Goal: Information Seeking & Learning: Check status

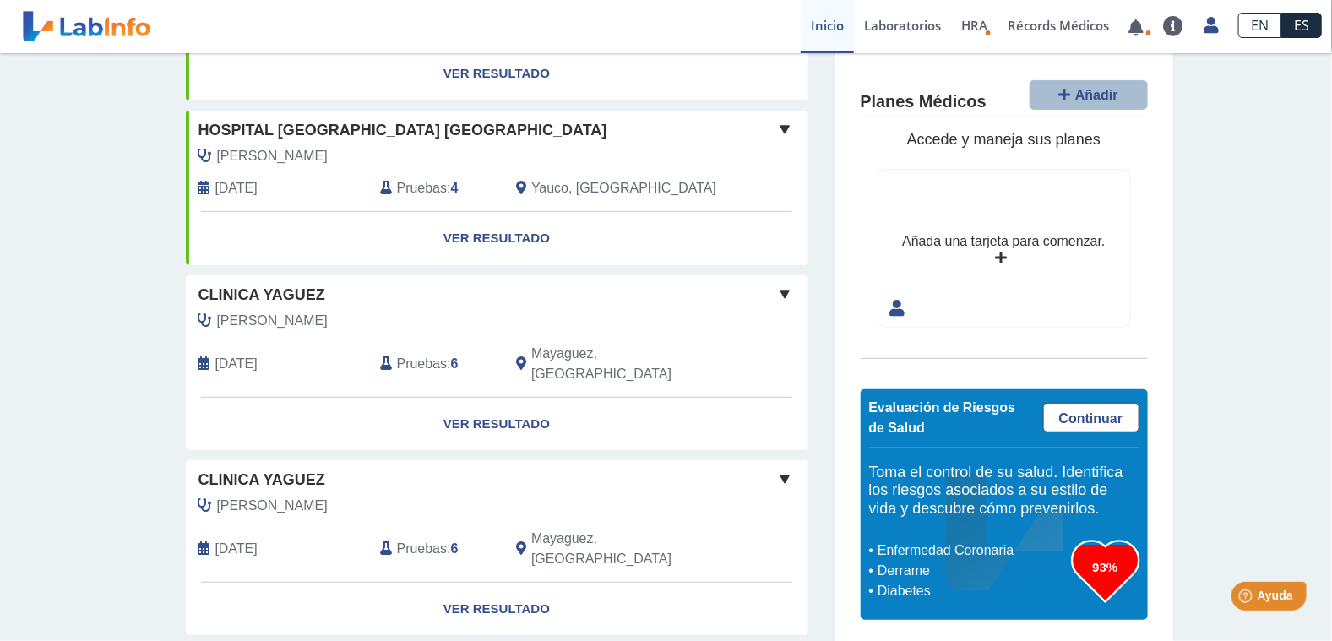
scroll to position [84, 0]
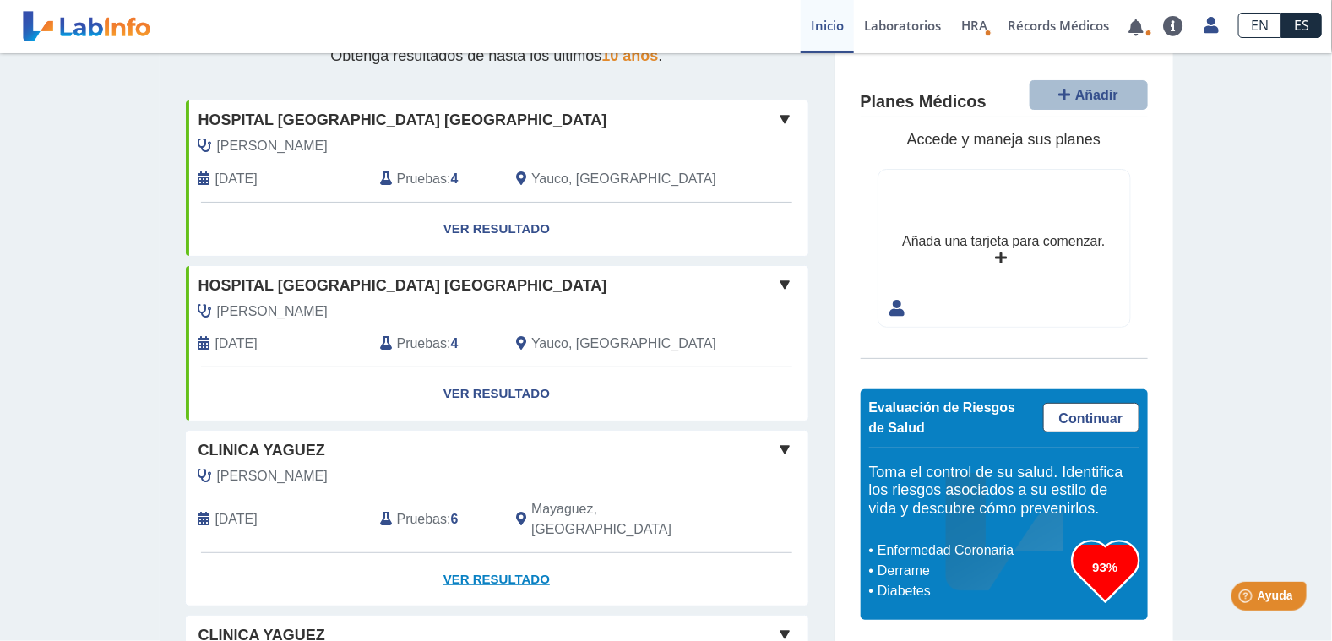
click at [511, 559] on link "Ver Resultado" at bounding box center [497, 579] width 623 height 53
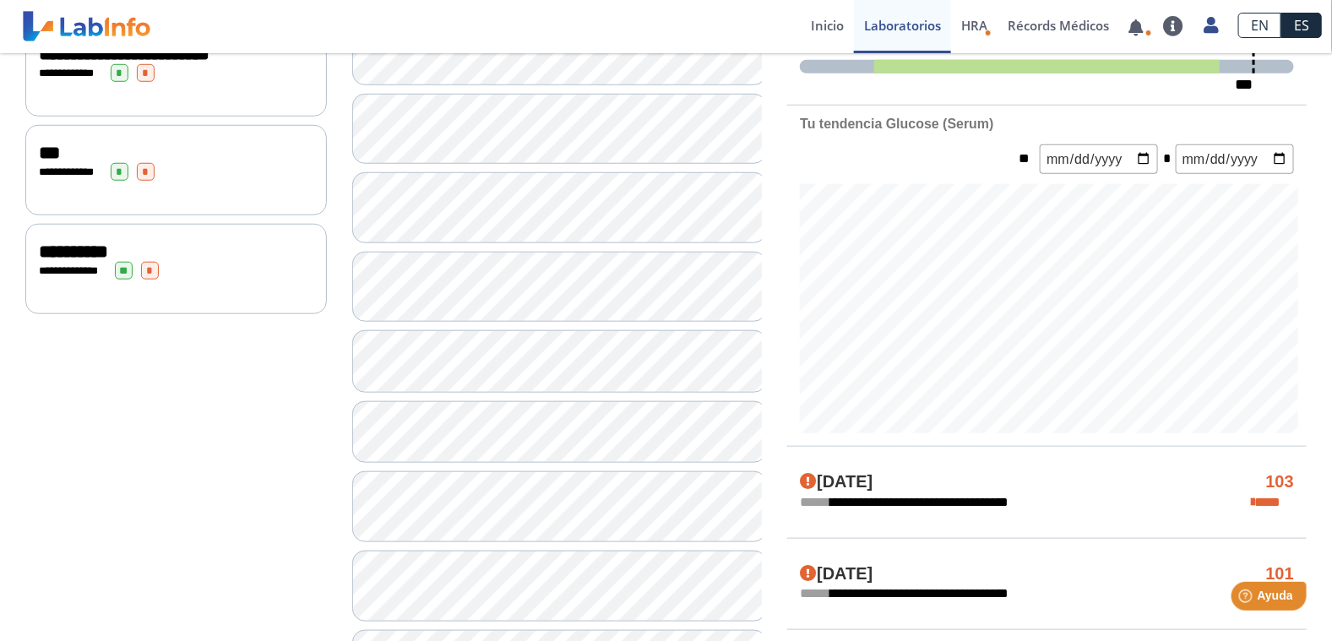
scroll to position [591, 0]
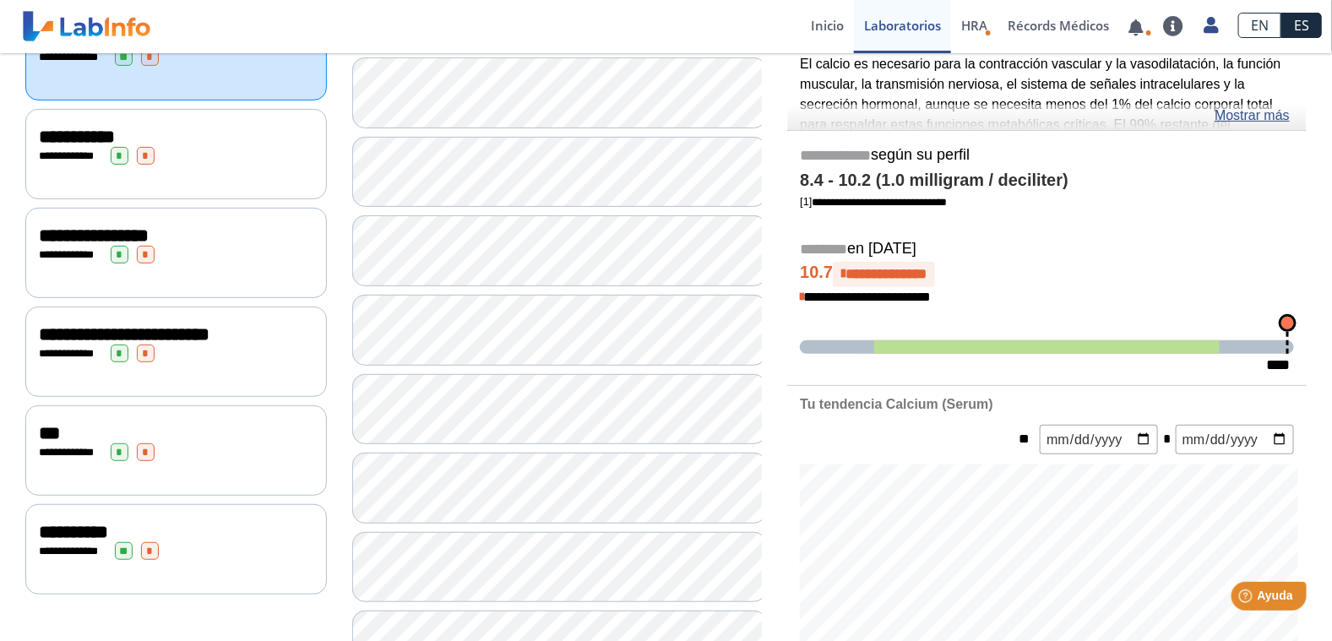
click at [170, 359] on div "**********" at bounding box center [176, 352] width 302 height 90
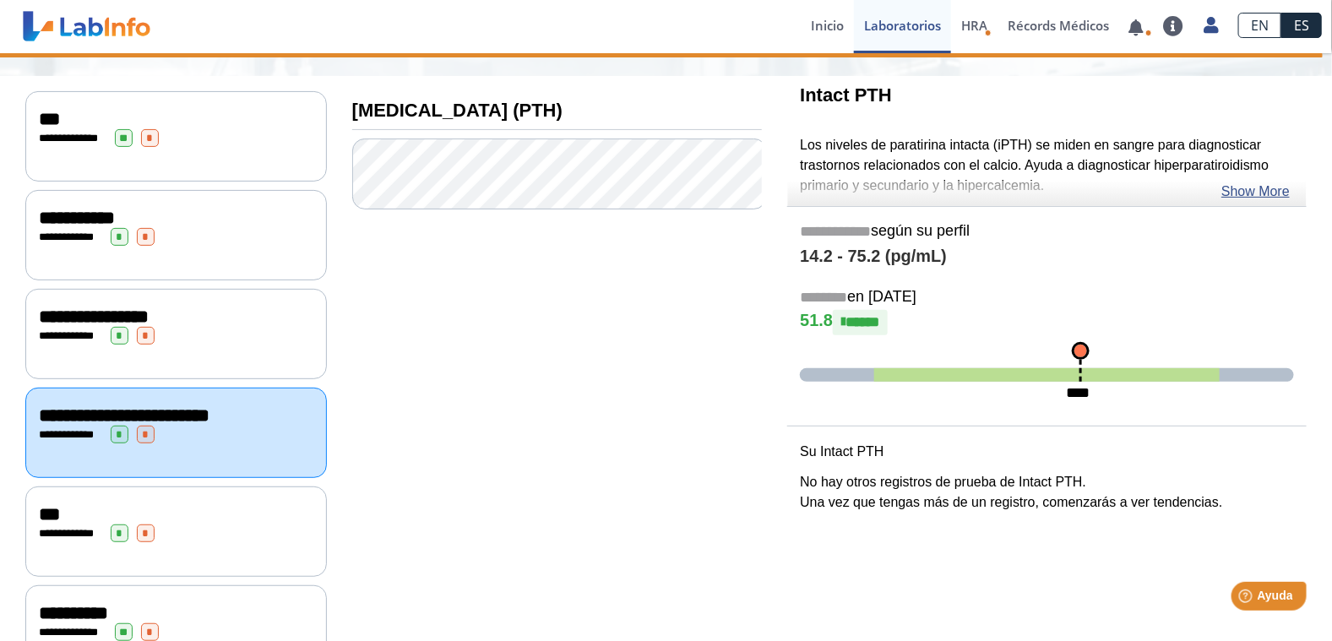
scroll to position [144, 0]
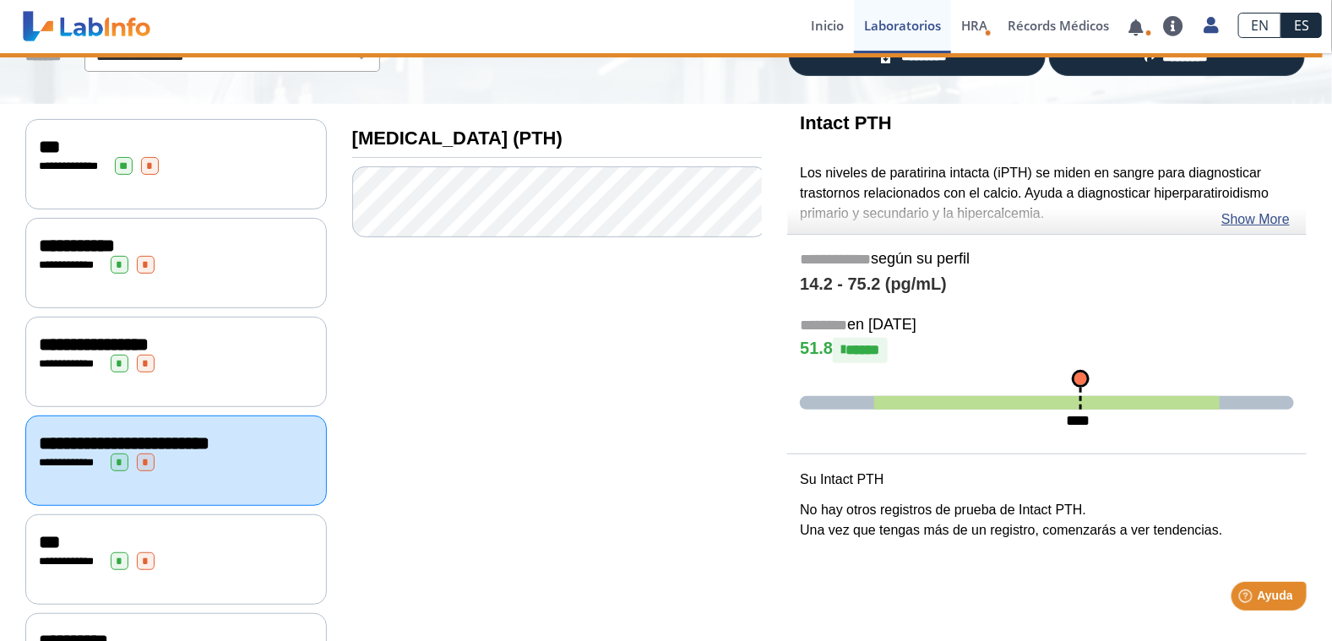
click at [182, 355] on div "**********" at bounding box center [176, 364] width 275 height 18
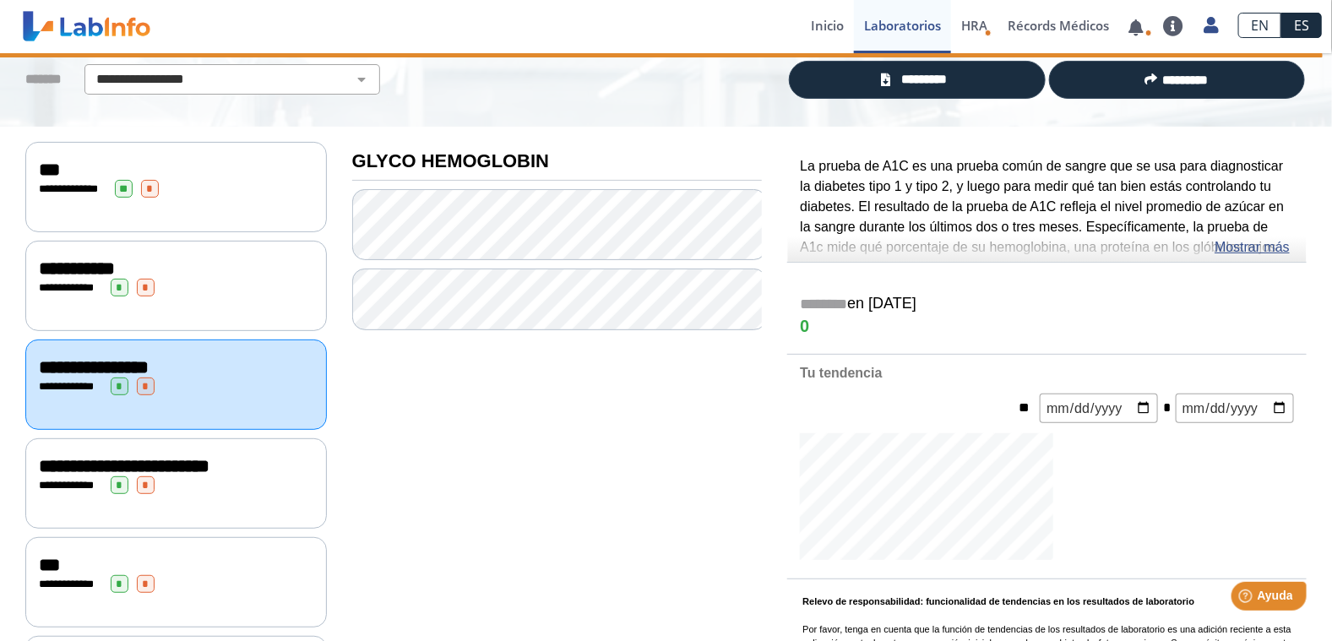
scroll to position [121, 0]
click at [1144, 402] on input "date" at bounding box center [1099, 410] width 118 height 30
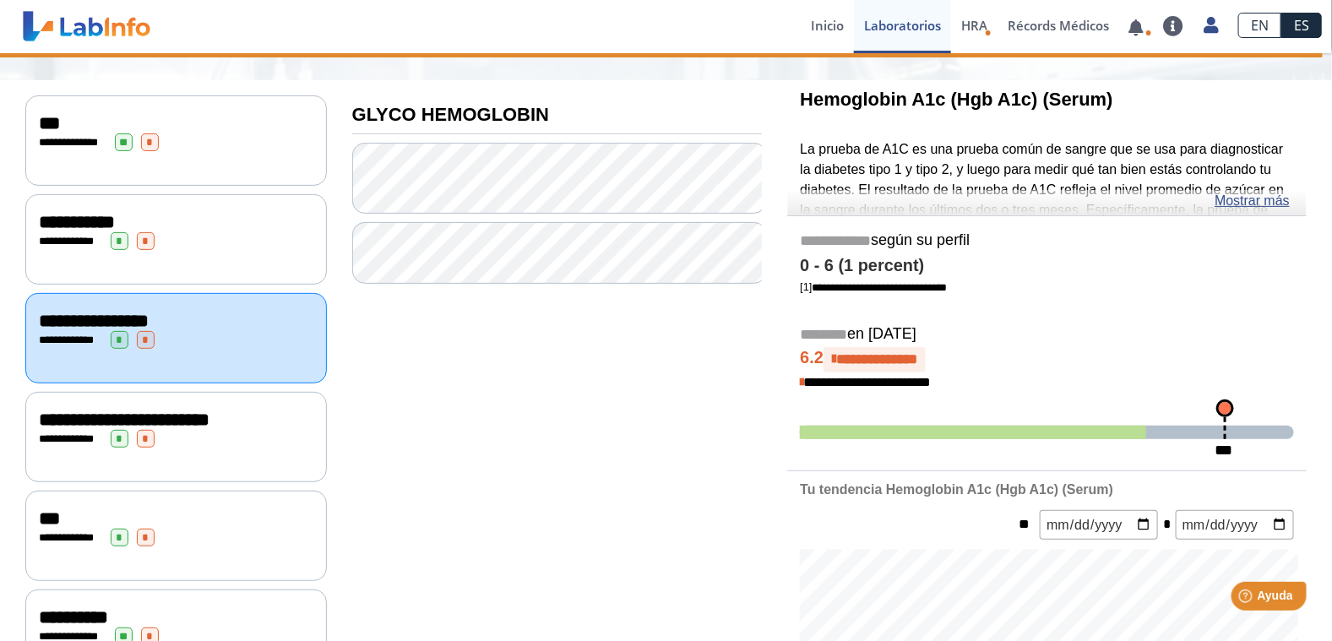
scroll to position [84, 0]
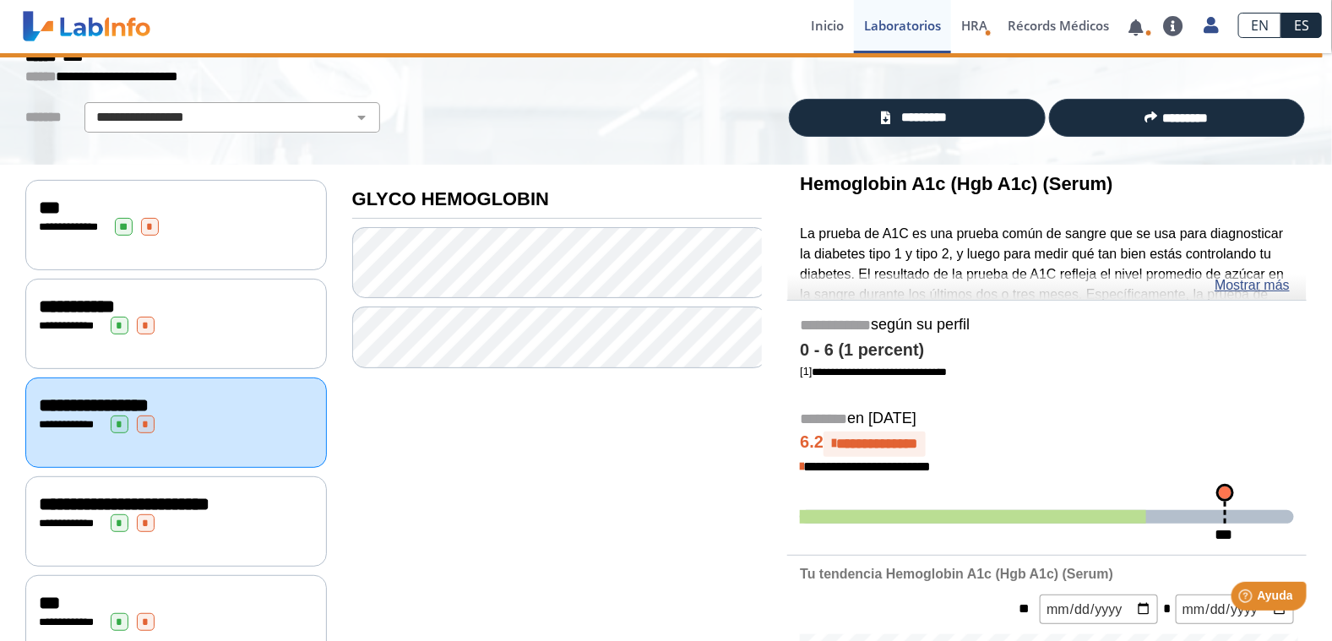
click at [137, 300] on div "**********" at bounding box center [176, 307] width 275 height 20
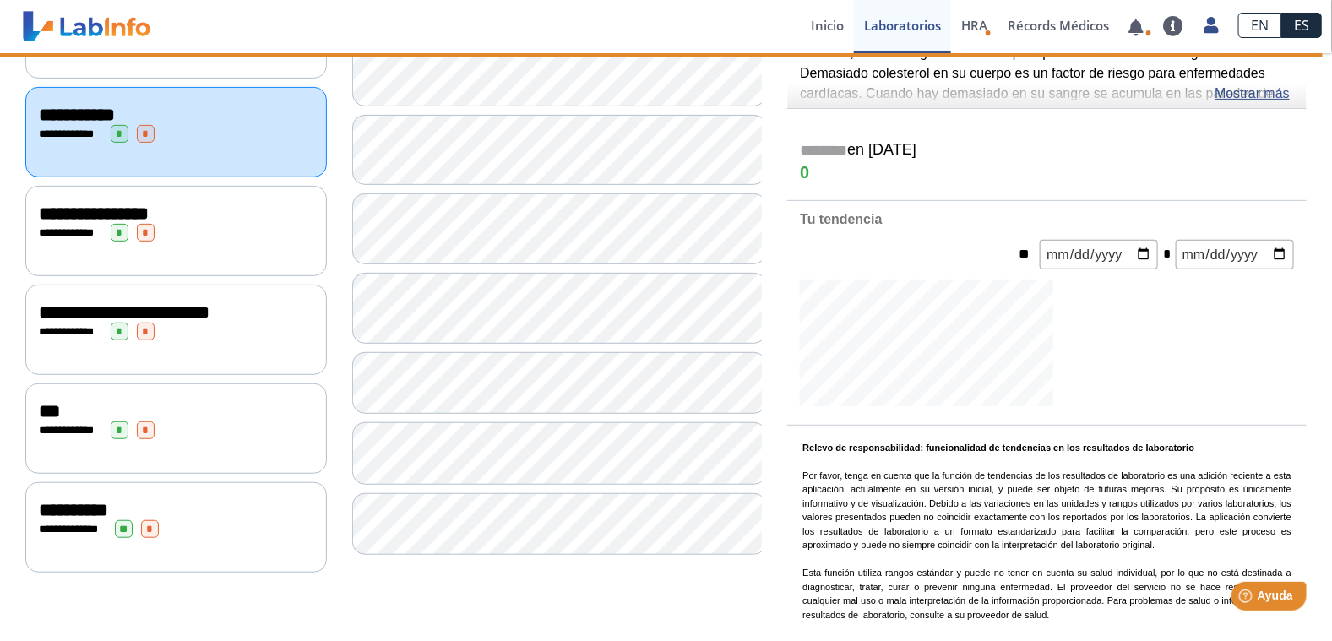
scroll to position [290, 0]
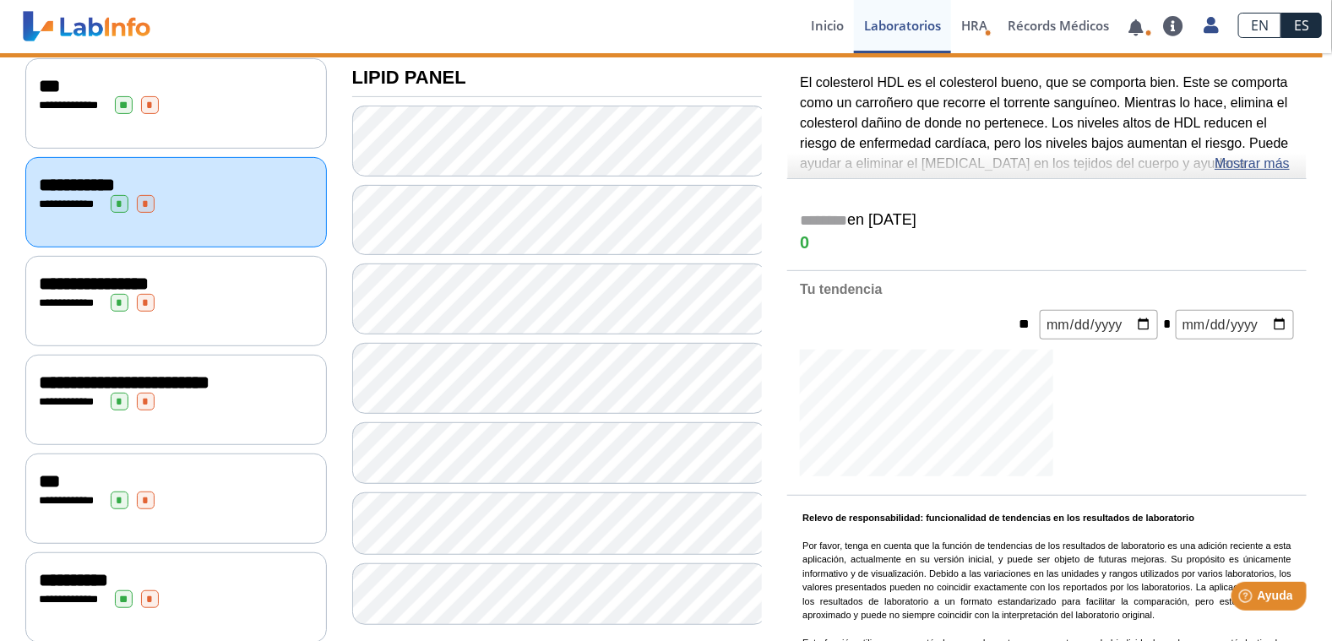
scroll to position [290, 0]
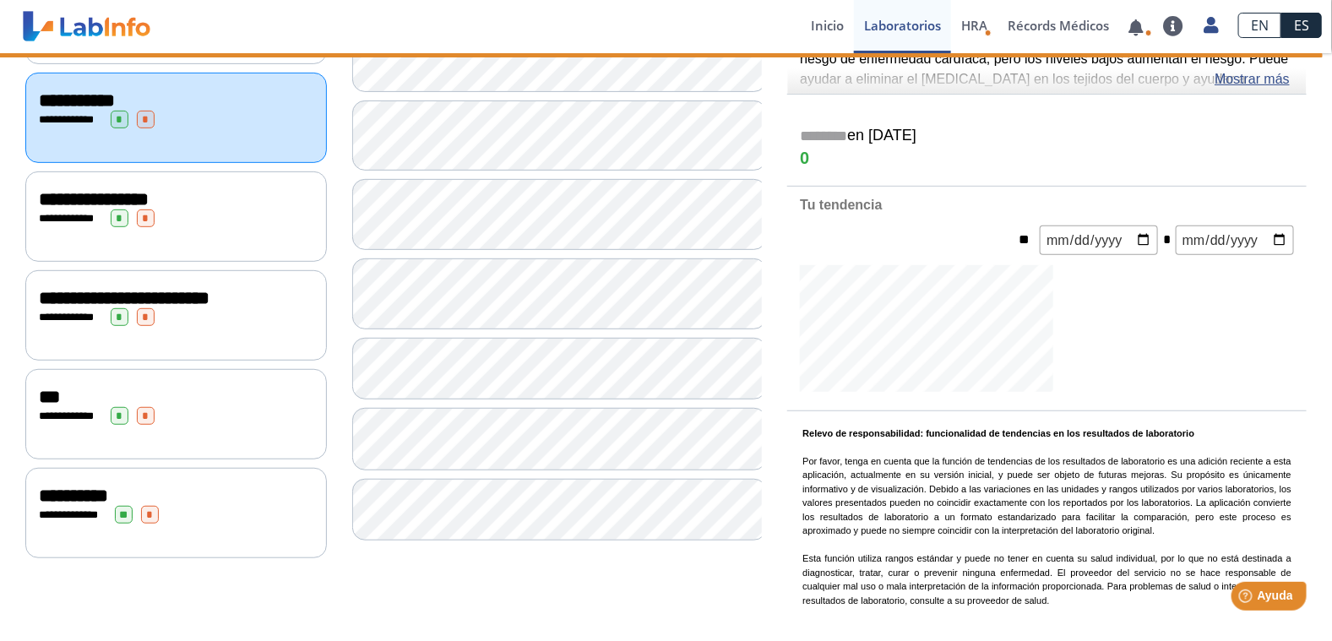
click at [151, 510] on span "*" at bounding box center [150, 515] width 18 height 18
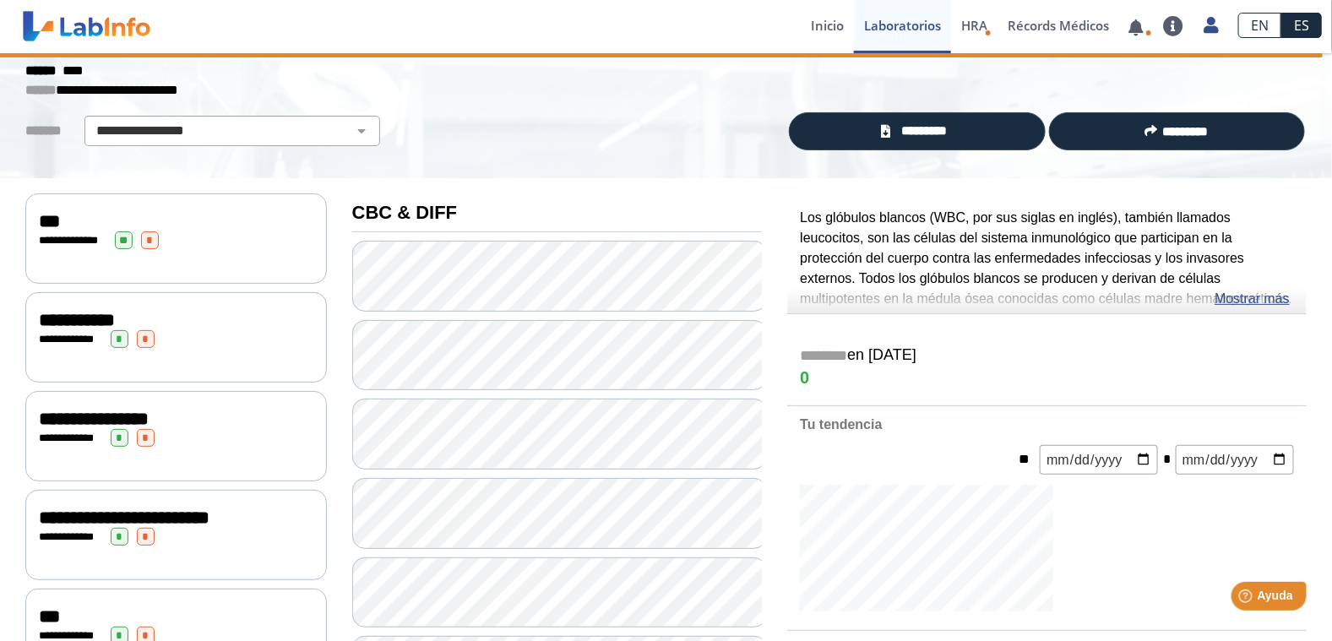
scroll to position [168, 0]
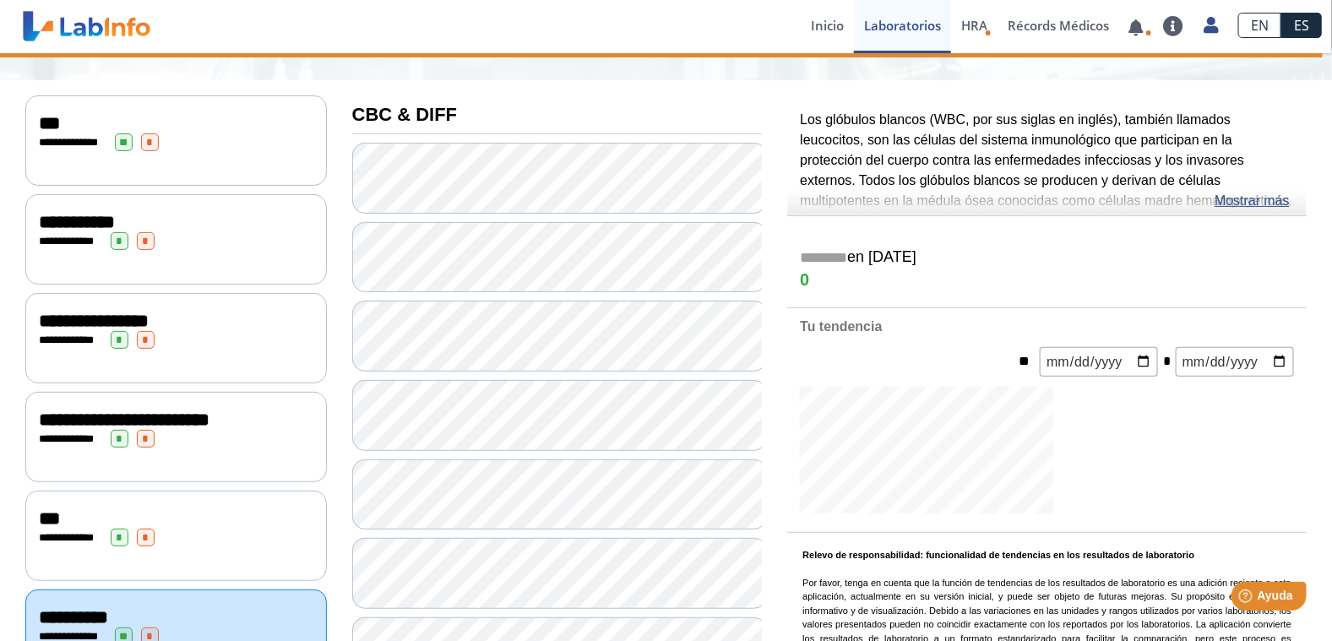
click at [180, 515] on div "***" at bounding box center [176, 519] width 275 height 20
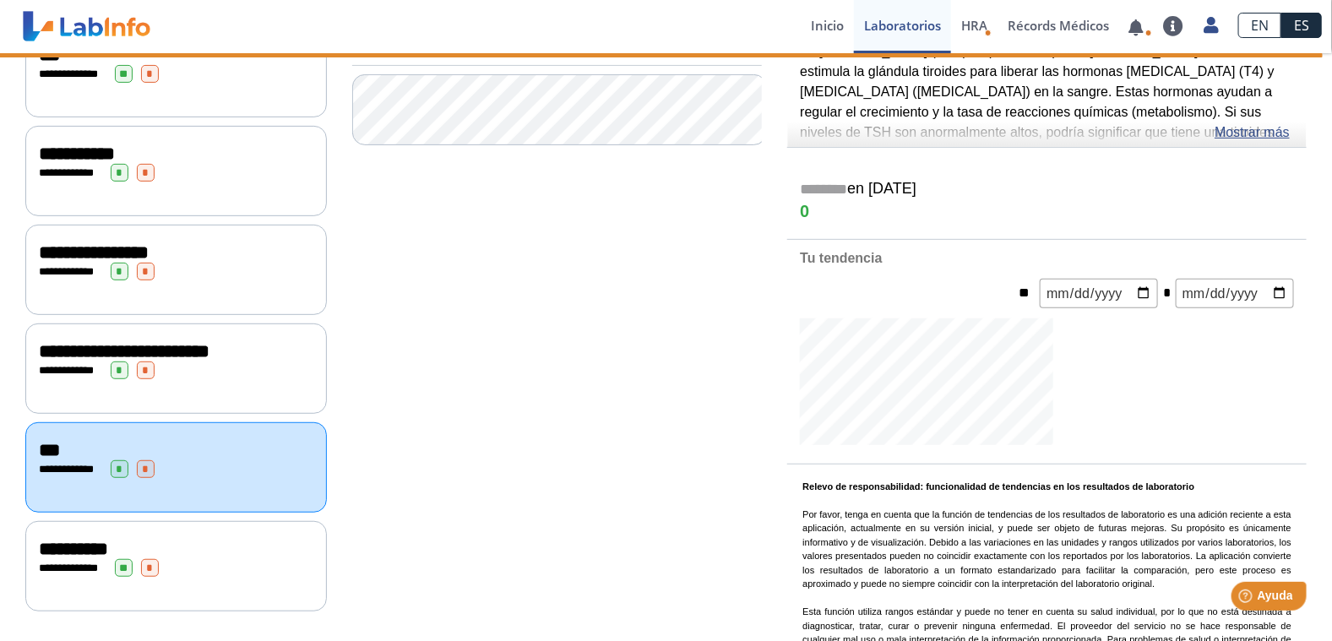
scroll to position [253, 0]
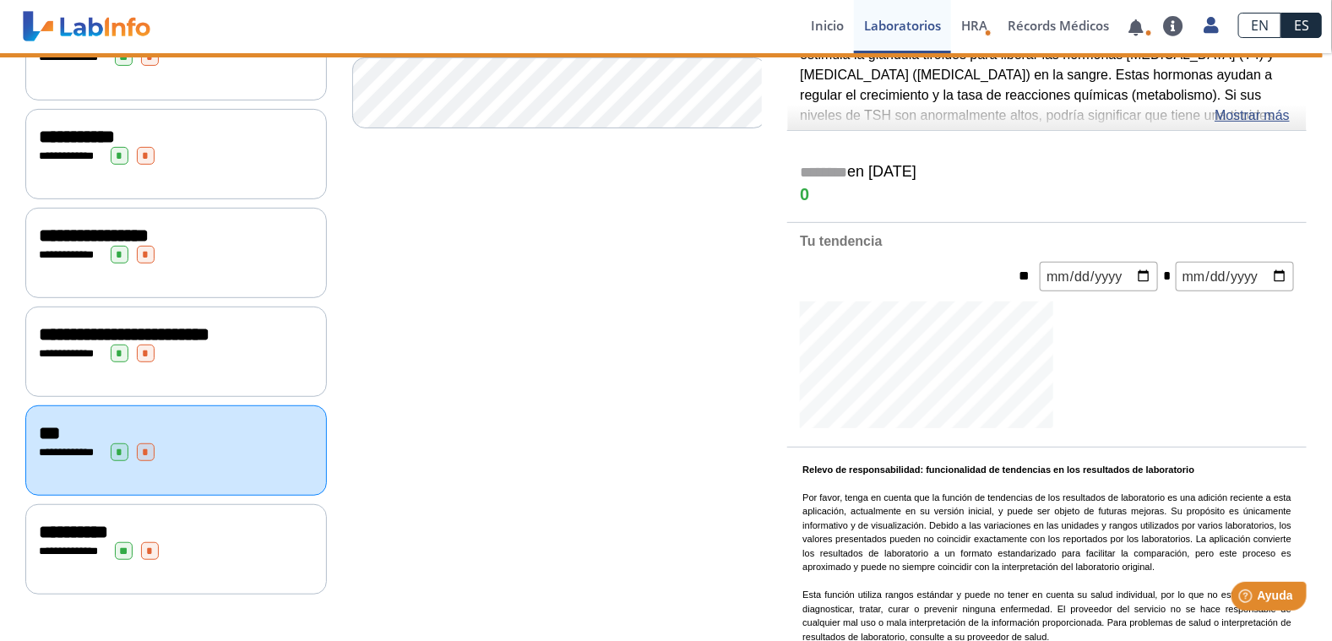
click at [184, 550] on div "**********" at bounding box center [176, 549] width 302 height 90
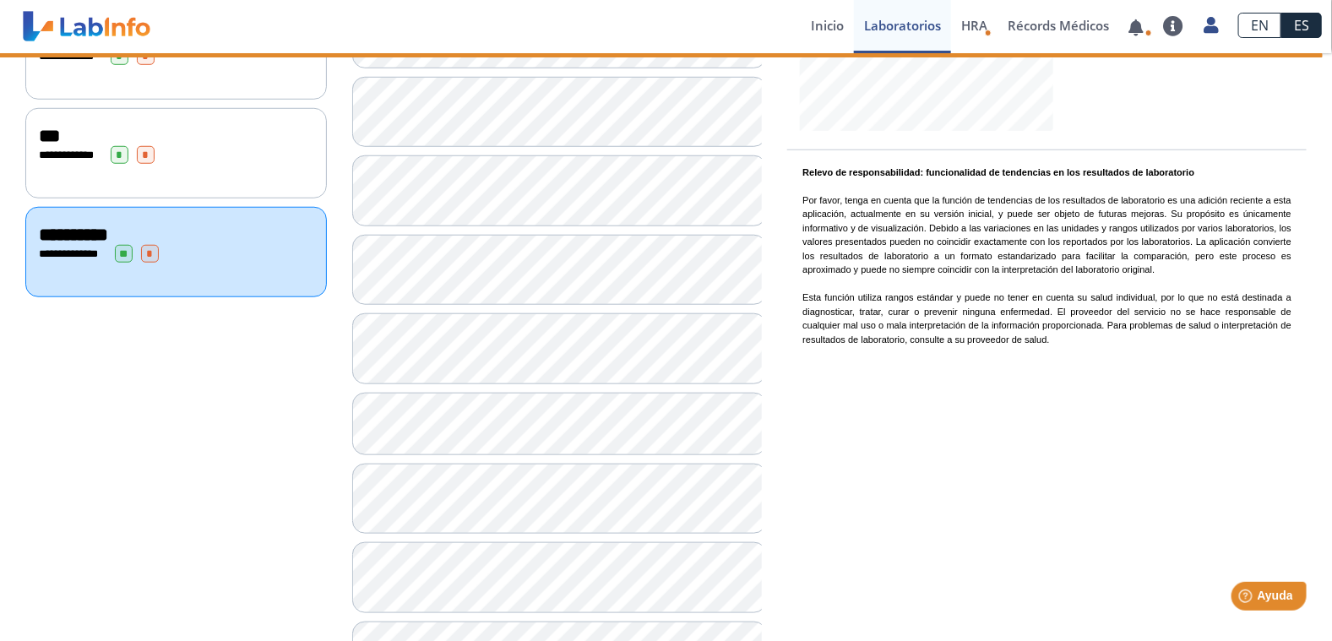
scroll to position [760, 0]
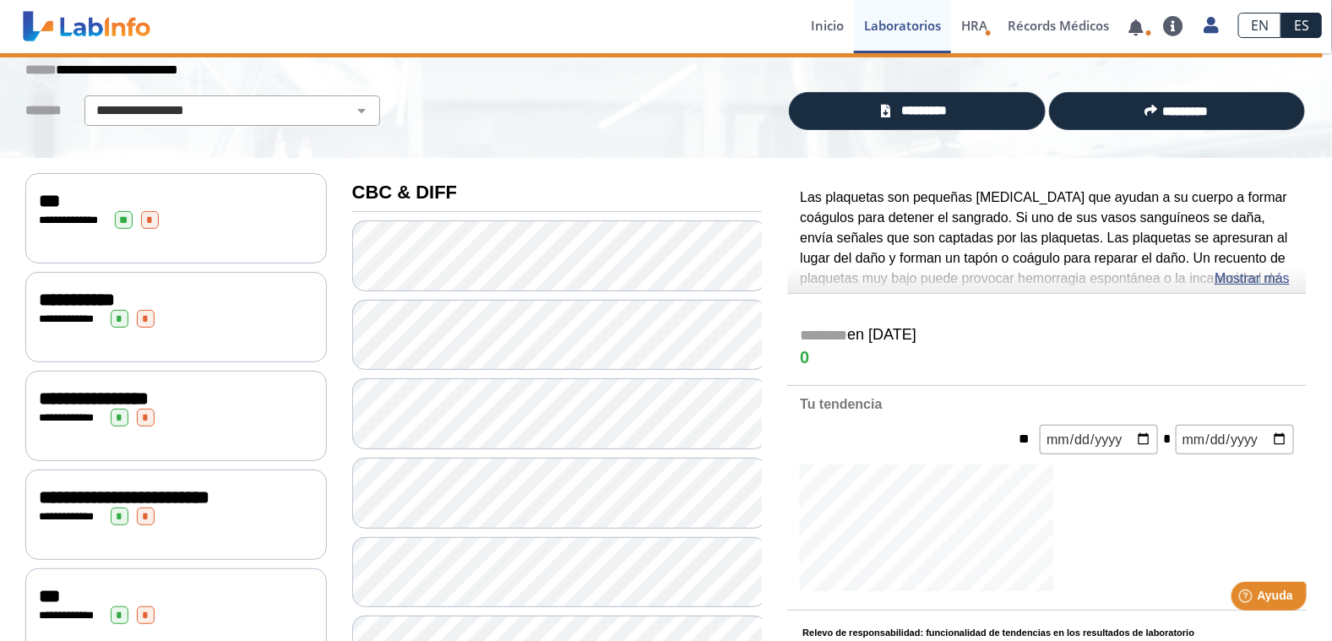
scroll to position [84, 0]
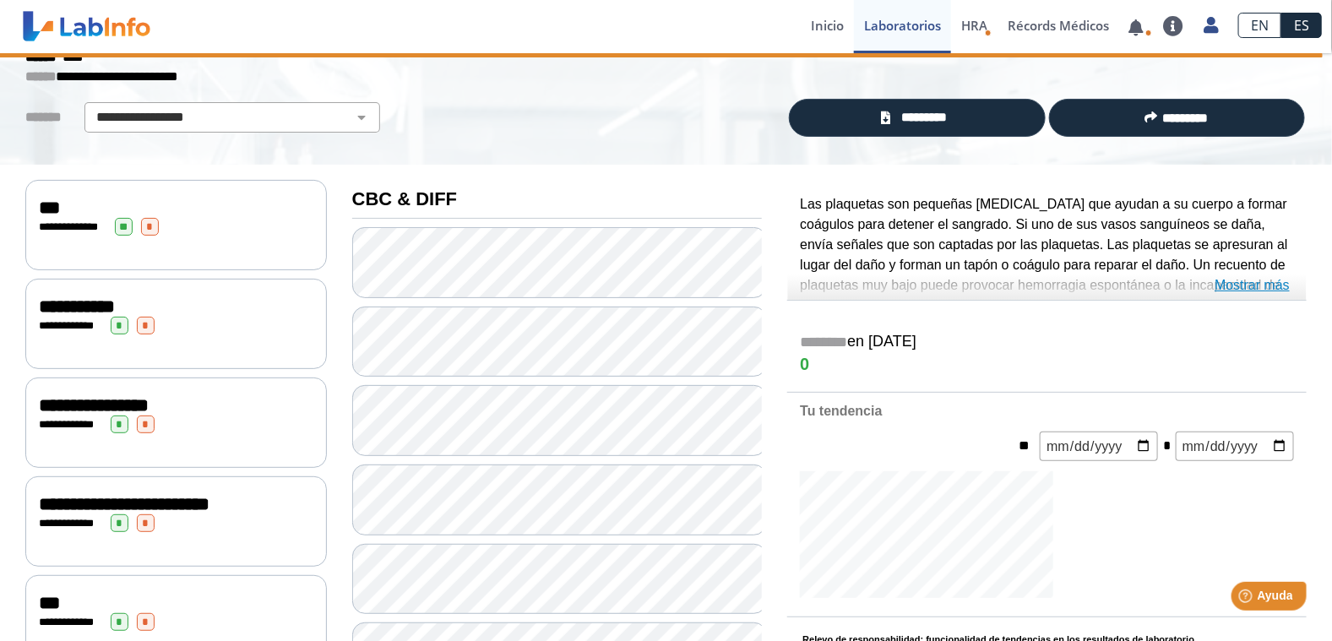
click at [1262, 287] on link "Mostrar más" at bounding box center [1252, 285] width 75 height 20
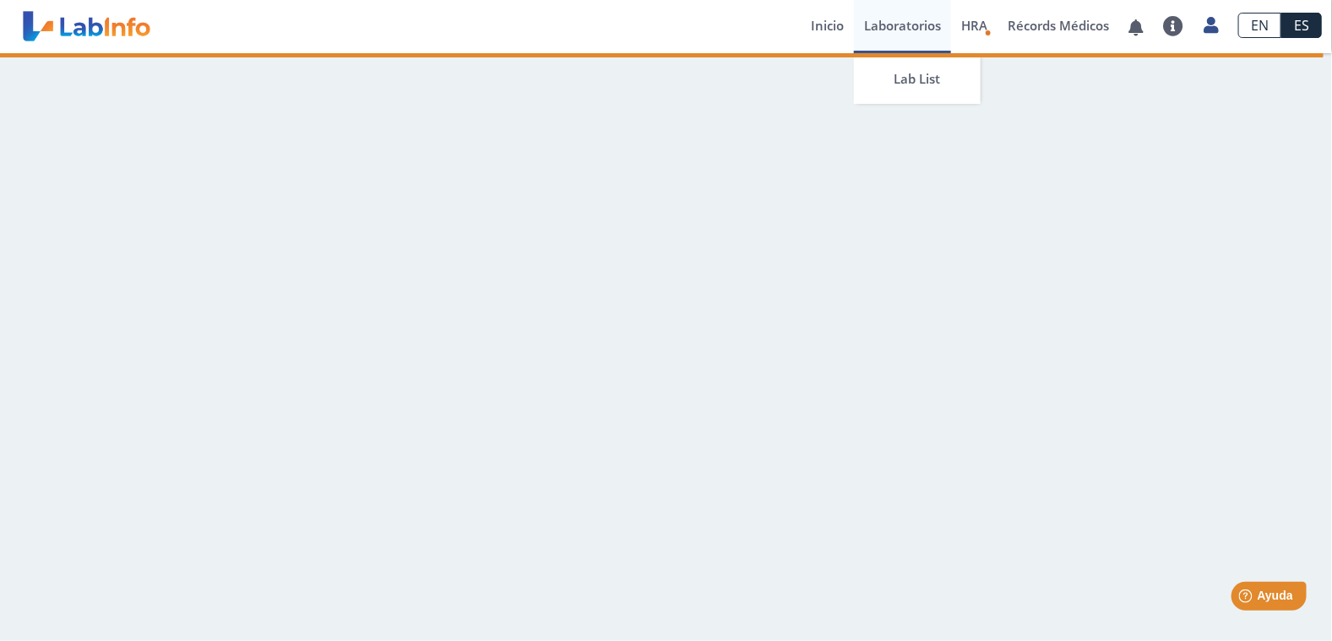
click at [901, 30] on link "Laboratorios" at bounding box center [902, 26] width 97 height 53
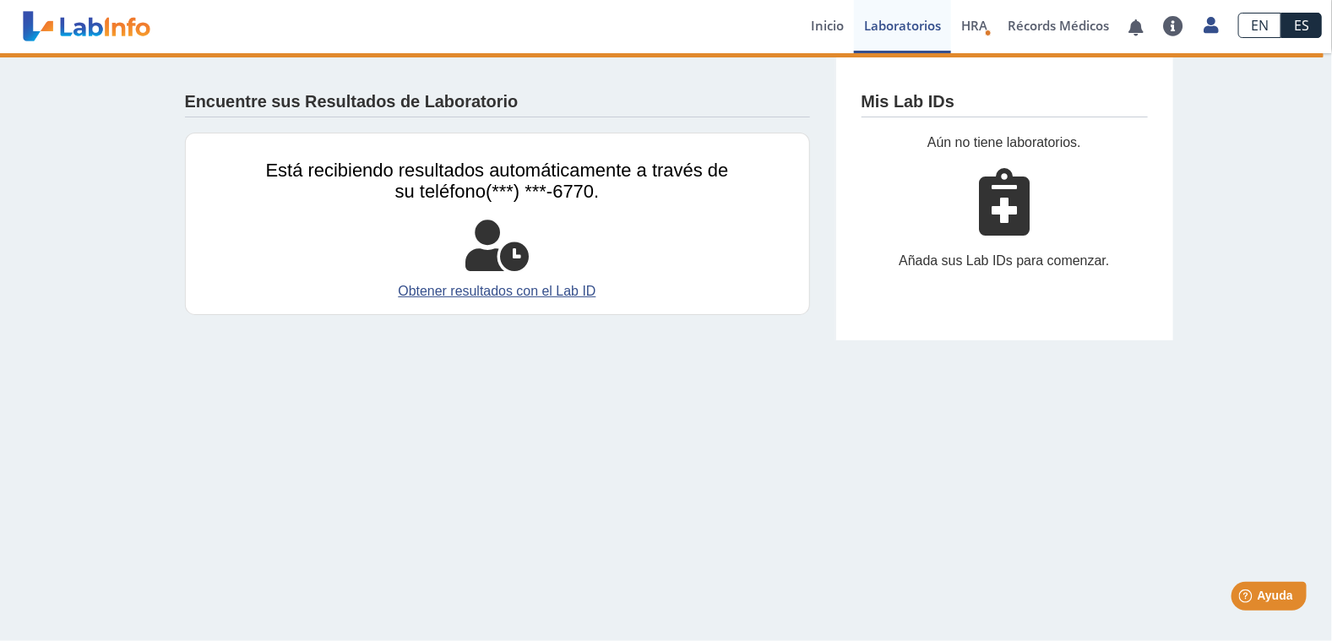
click at [702, 471] on main "Encuentre sus Resultados de Laboratorio Está recibiendo resultados automáticame…" at bounding box center [666, 347] width 1332 height 588
click at [74, 128] on div "Encuentre sus Resultados de Laboratorio Está recibiendo resultados automáticame…" at bounding box center [666, 196] width 1332 height 287
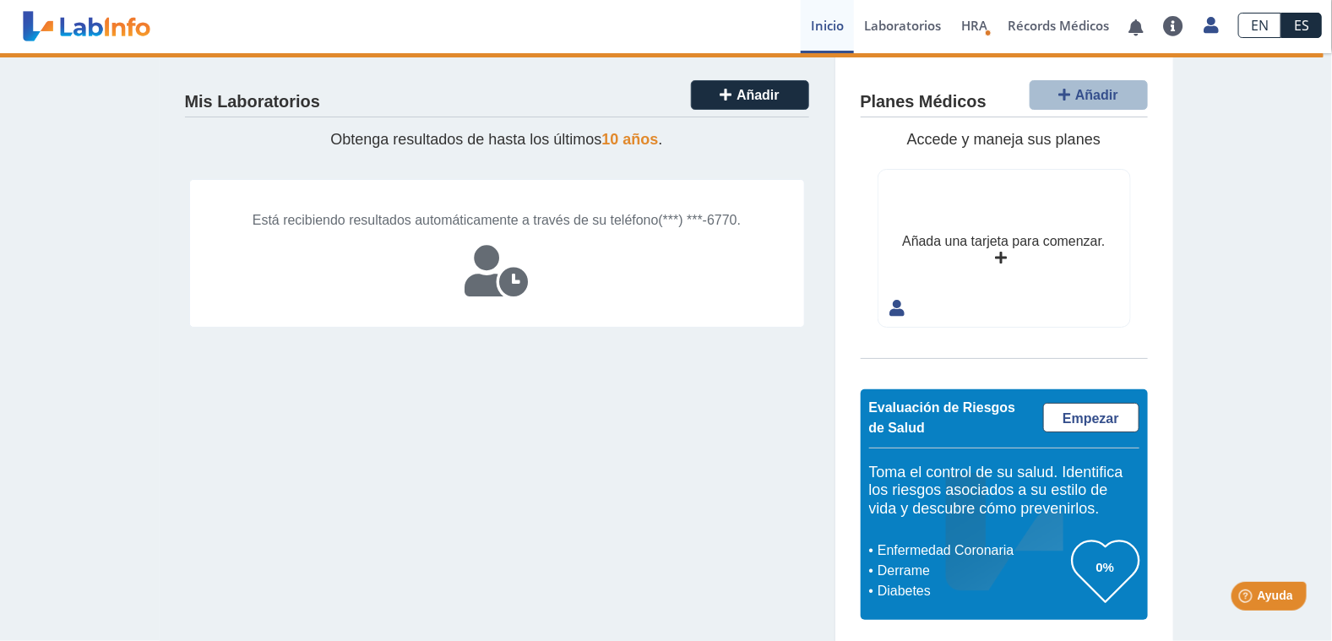
click at [826, 36] on link "Inicio" at bounding box center [827, 26] width 53 height 53
click at [821, 30] on link "Inicio" at bounding box center [827, 26] width 53 height 53
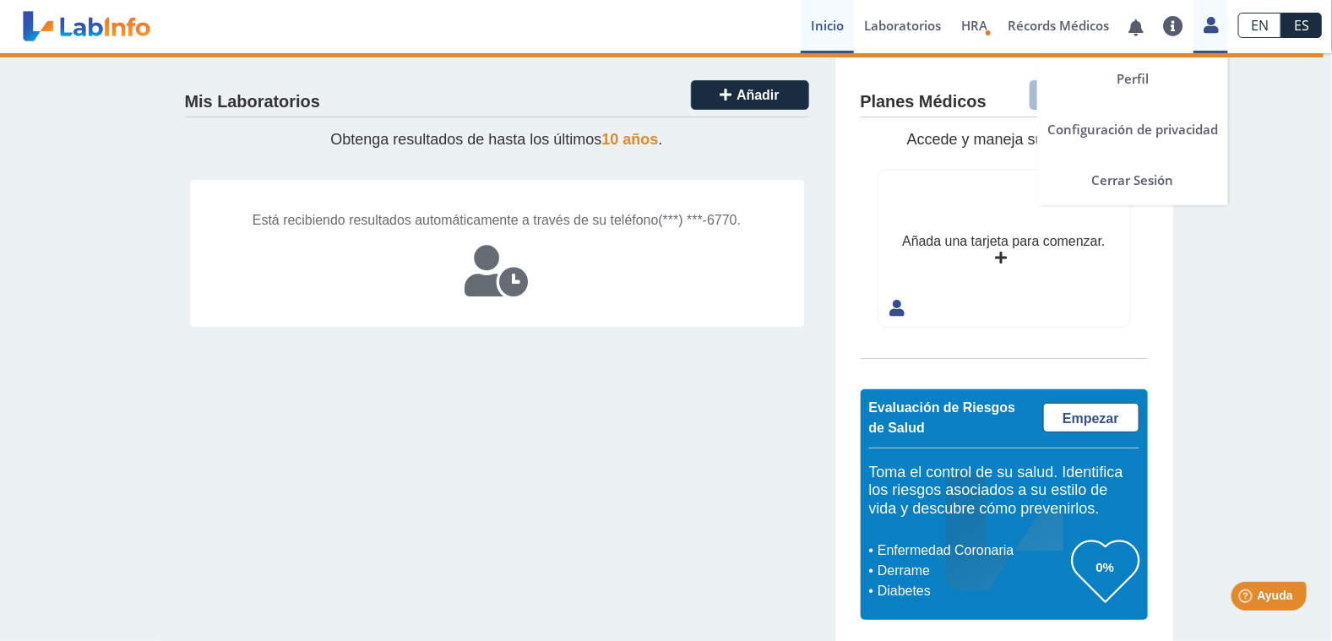
click at [1222, 21] on link at bounding box center [1211, 23] width 35 height 22
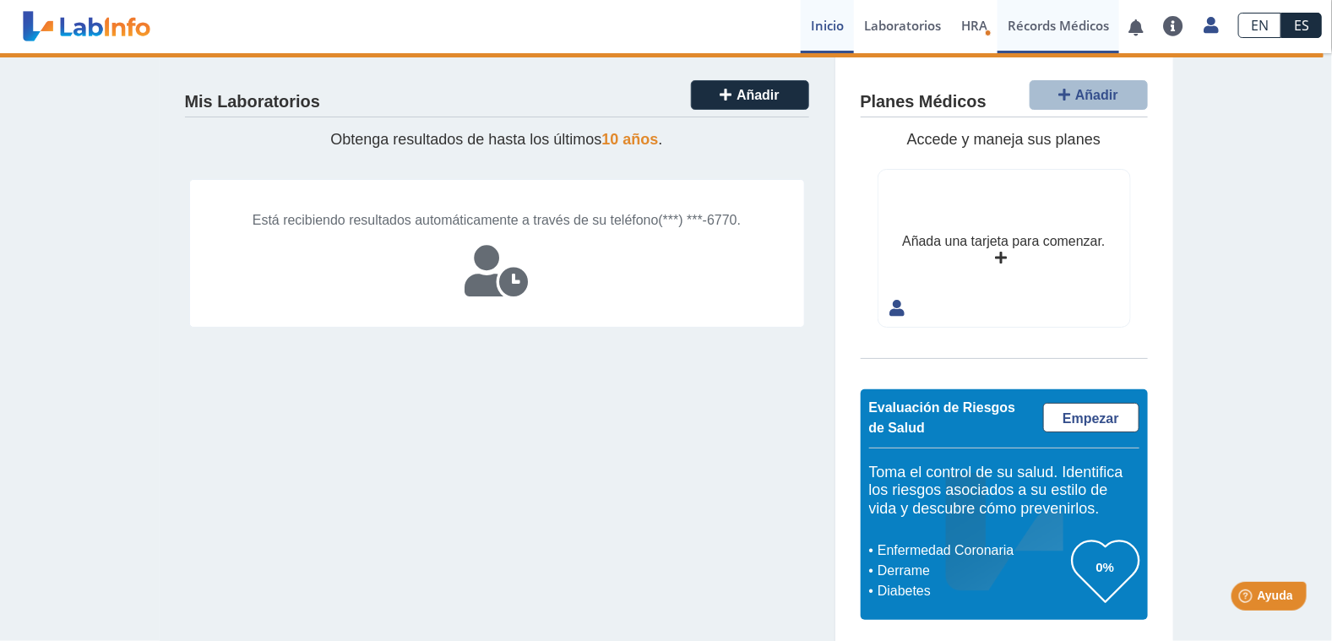
click at [1049, 28] on link "Récords Médicos" at bounding box center [1059, 26] width 122 height 53
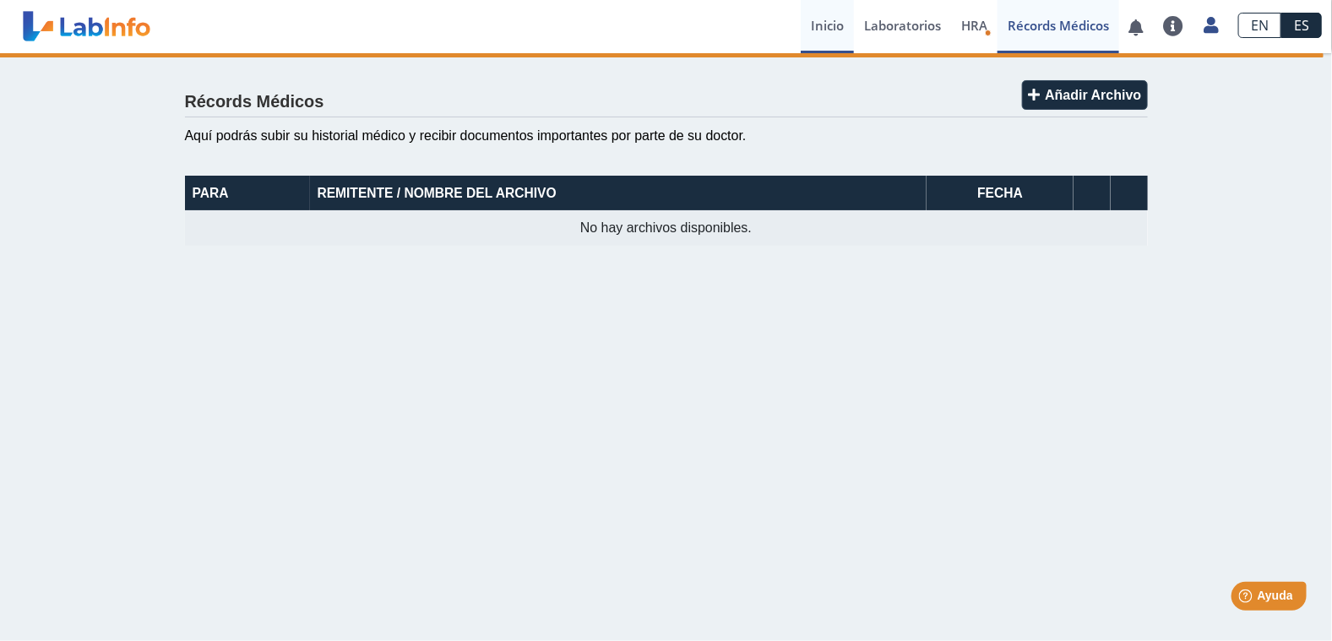
click at [821, 22] on link "Inicio" at bounding box center [827, 26] width 53 height 53
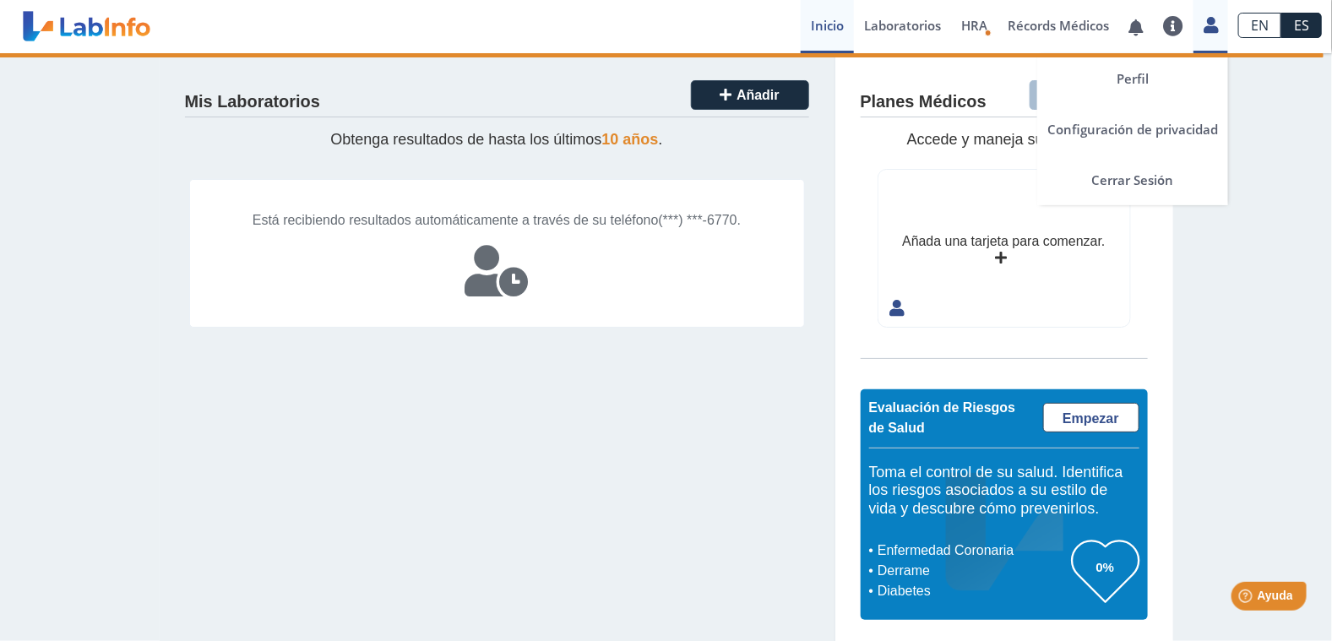
click at [1218, 22] on icon at bounding box center [1211, 25] width 14 height 13
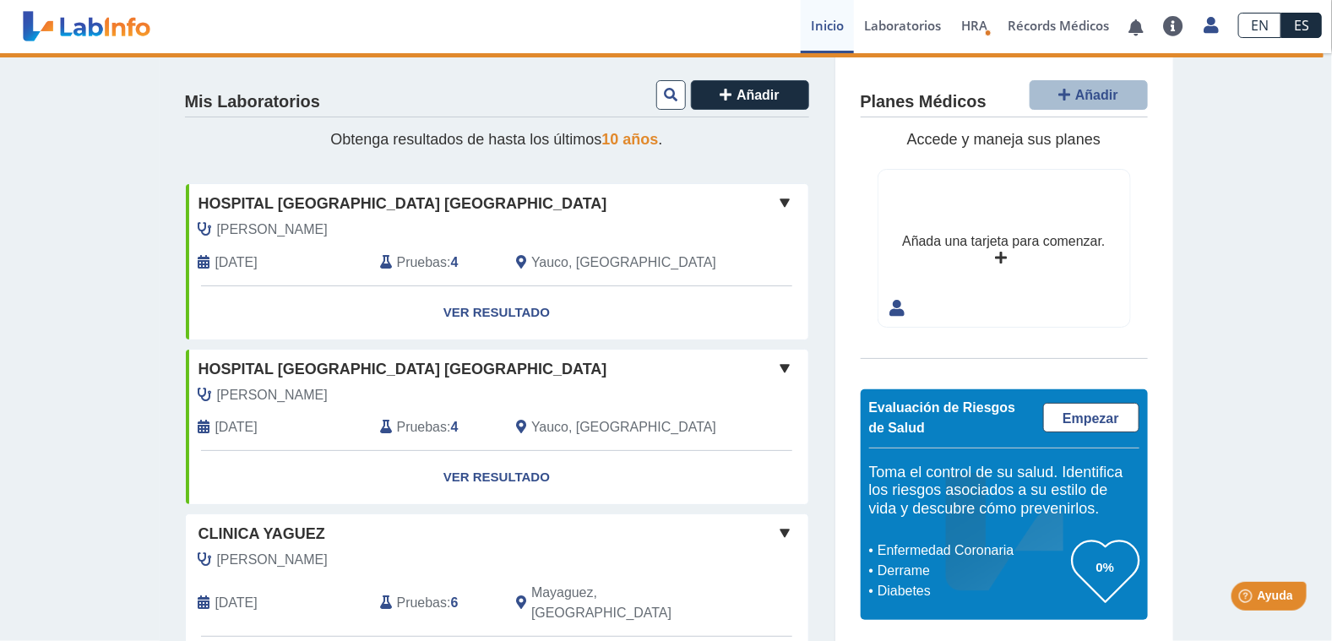
scroll to position [84, 0]
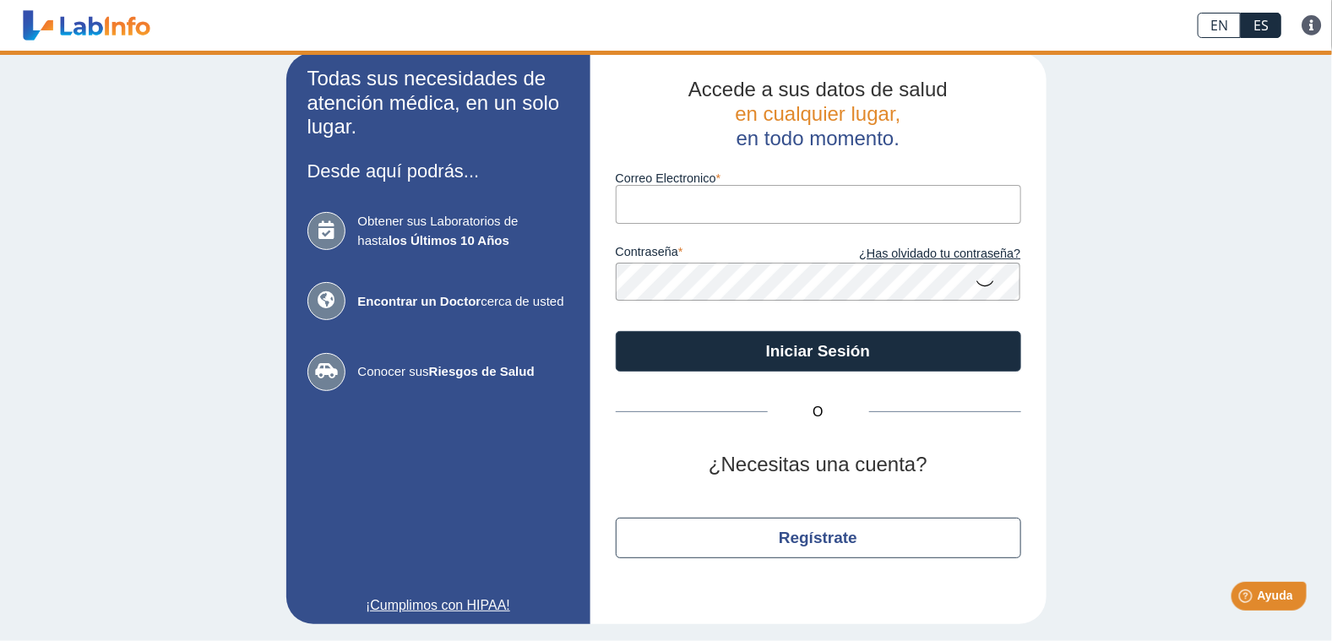
scroll to position [14, 0]
